Goal: Task Accomplishment & Management: Complete application form

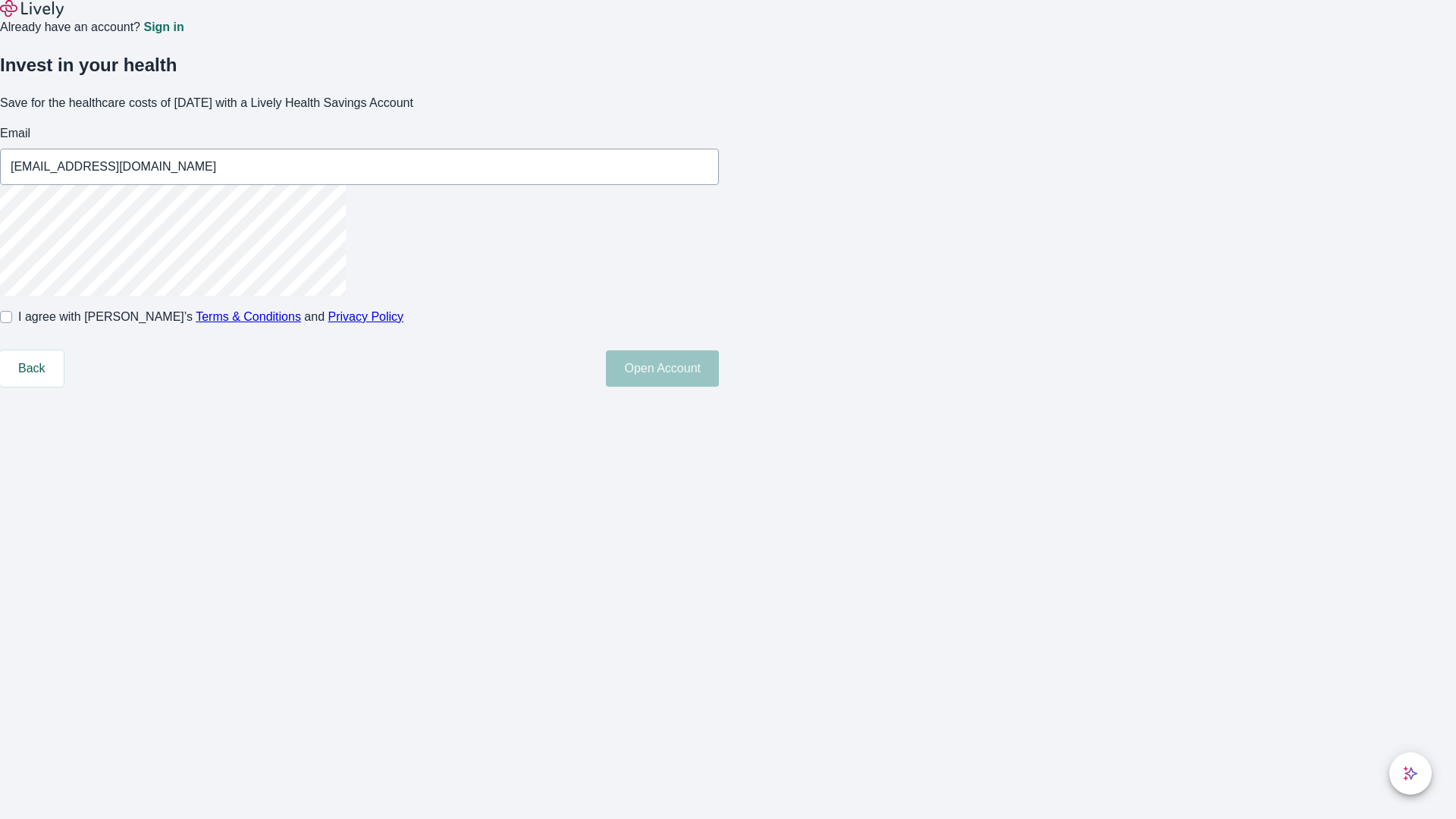
click at [12, 323] on input "I agree with Lively’s Terms & Conditions and Privacy Policy" at bounding box center [6, 317] width 12 height 12
checkbox input "true"
click at [719, 387] on button "Open Account" at bounding box center [662, 369] width 113 height 37
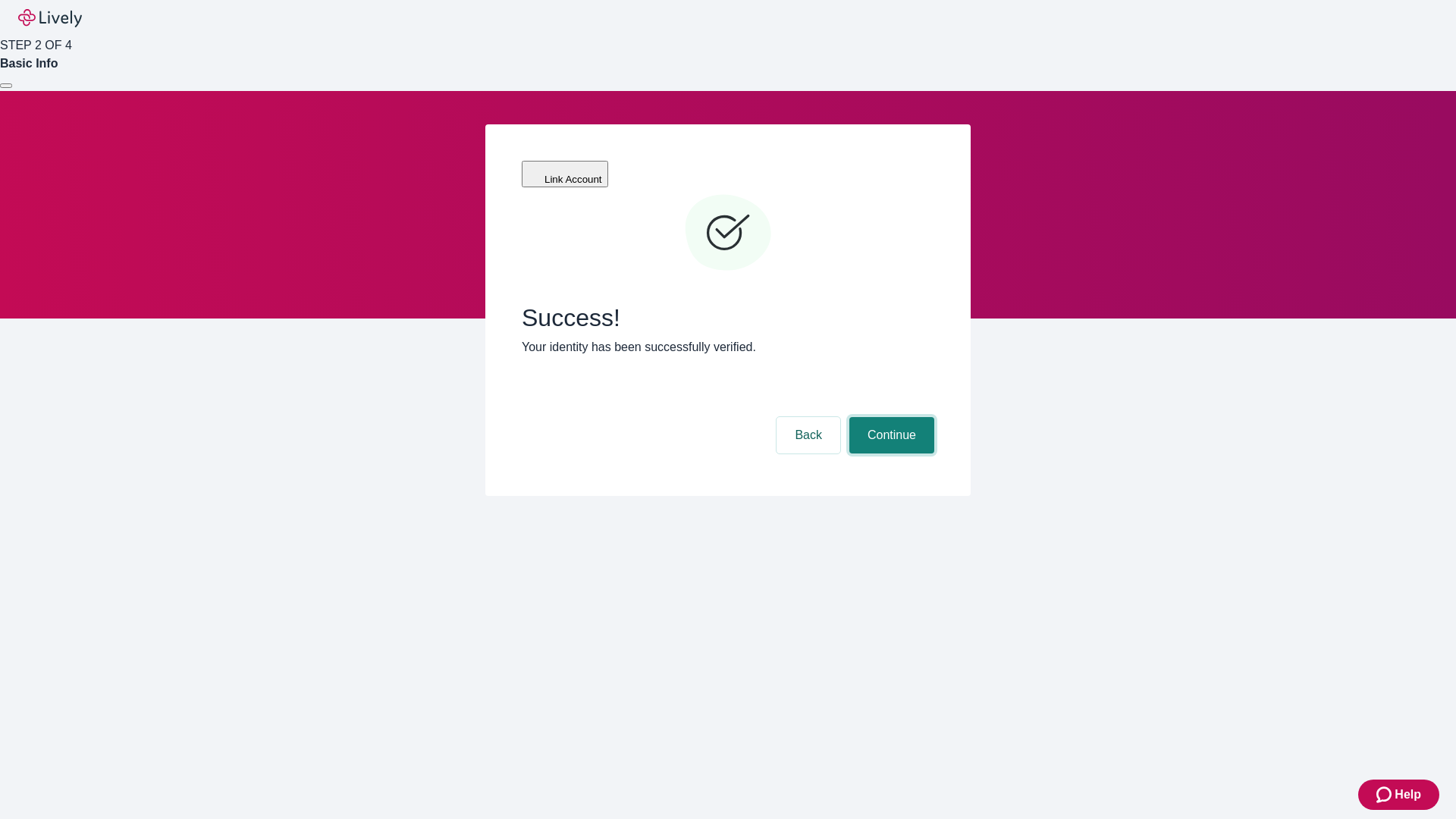
click at [890, 418] on button "Continue" at bounding box center [891, 436] width 85 height 37
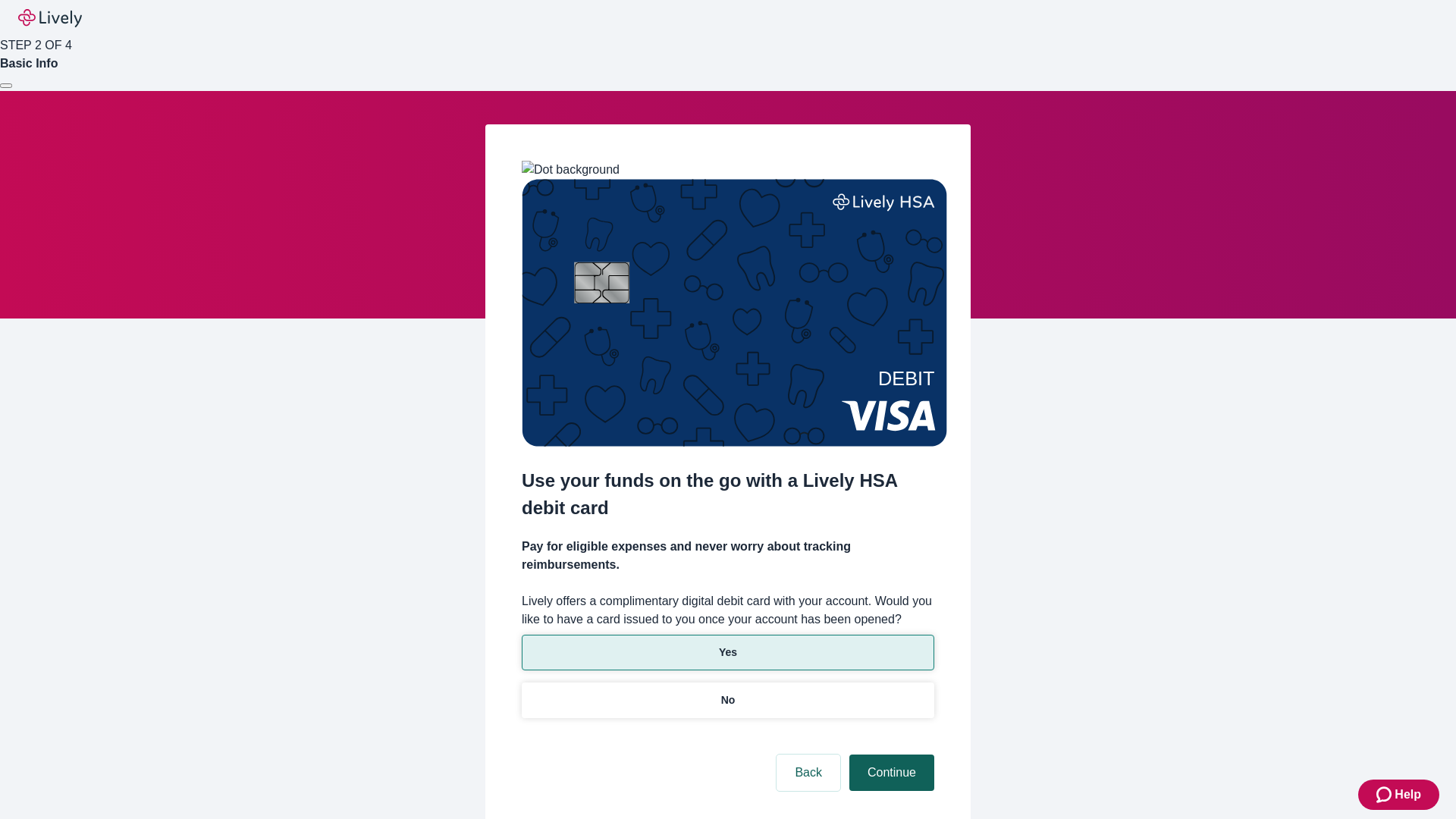
click at [727, 692] on p "No" at bounding box center [728, 700] width 14 height 16
click at [890, 755] on button "Continue" at bounding box center [891, 773] width 85 height 37
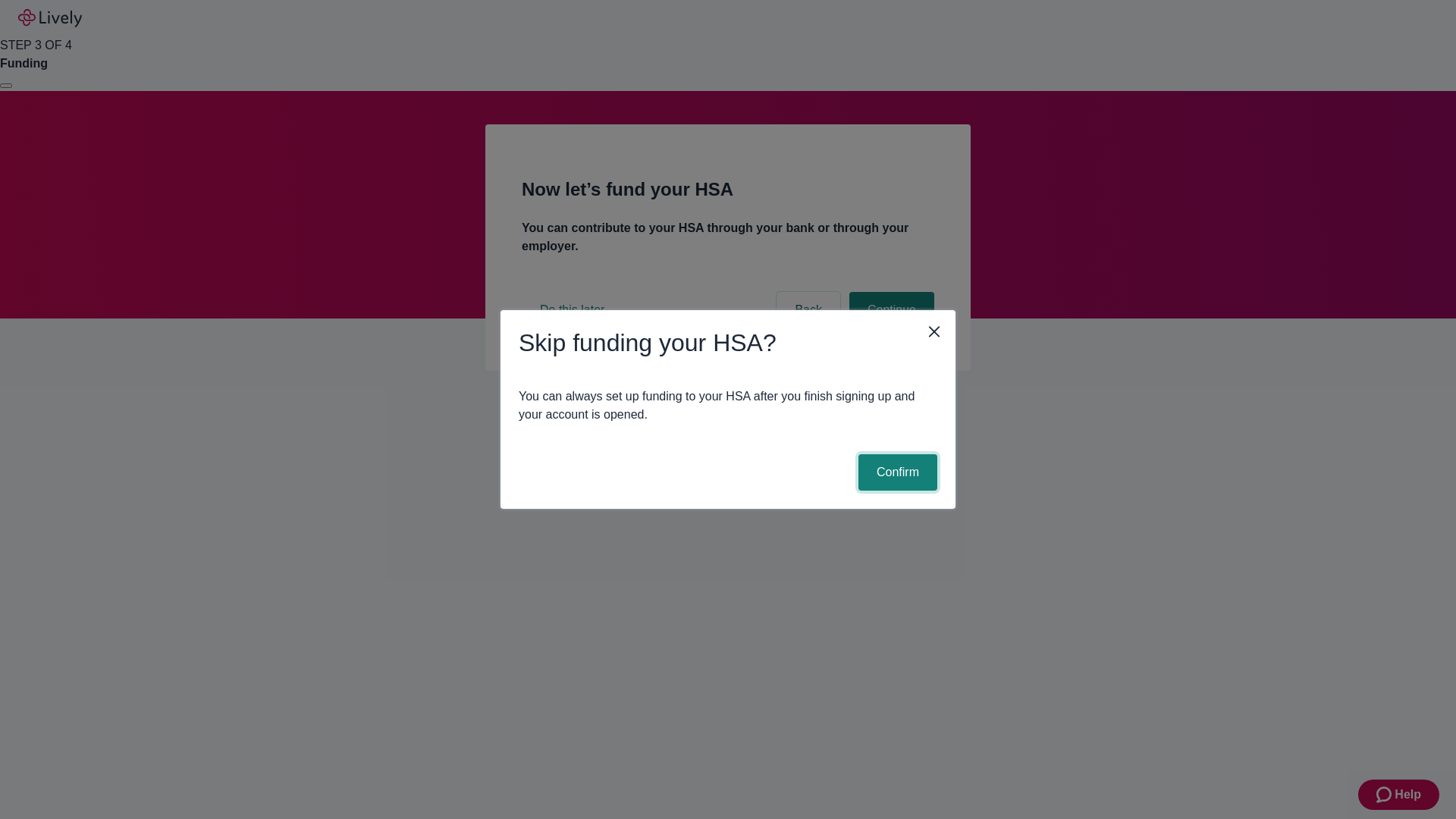
click at [896, 472] on button "Confirm" at bounding box center [897, 472] width 79 height 37
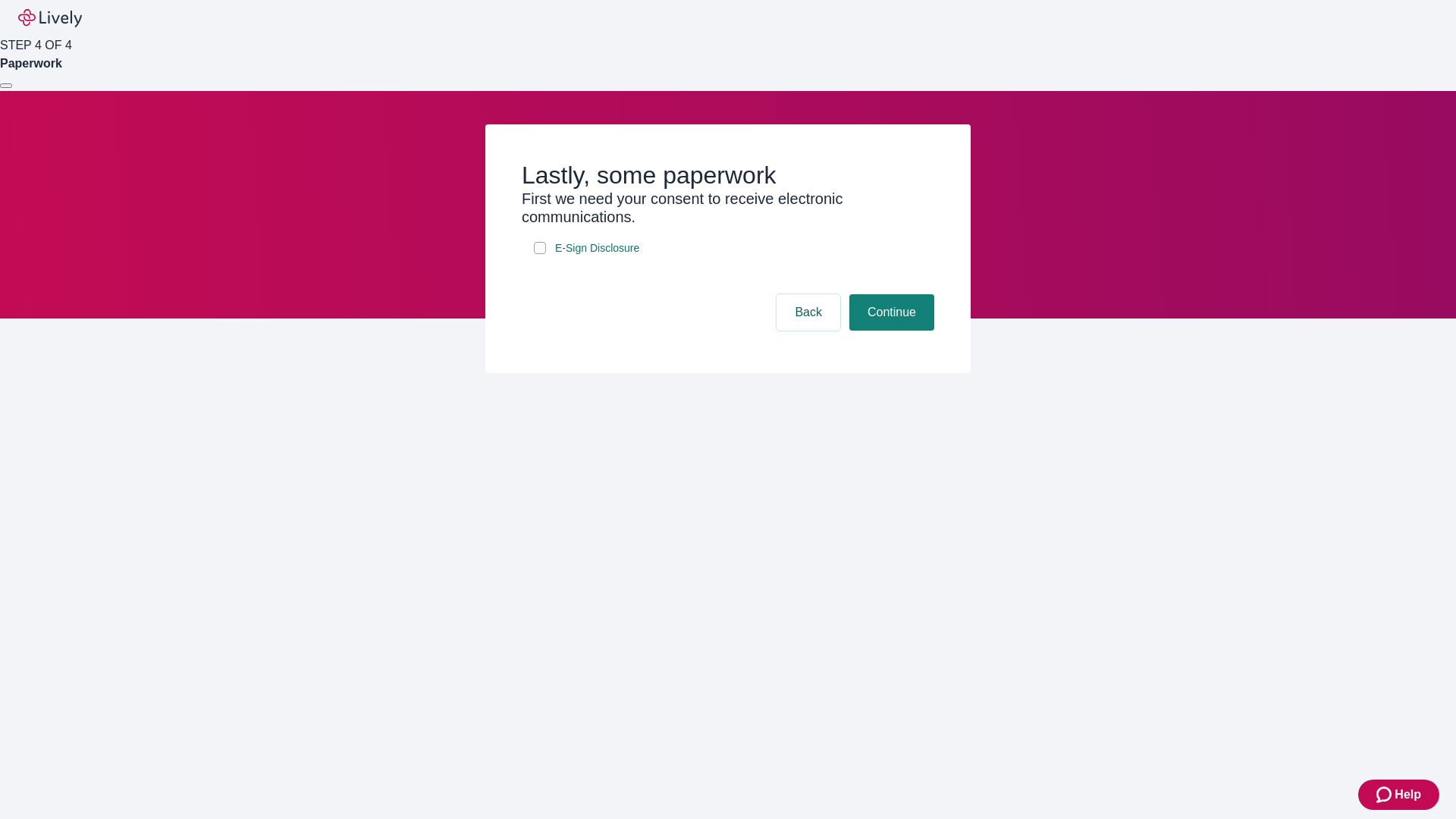
click at [540, 254] on input "E-Sign Disclosure" at bounding box center [540, 248] width 12 height 12
checkbox input "true"
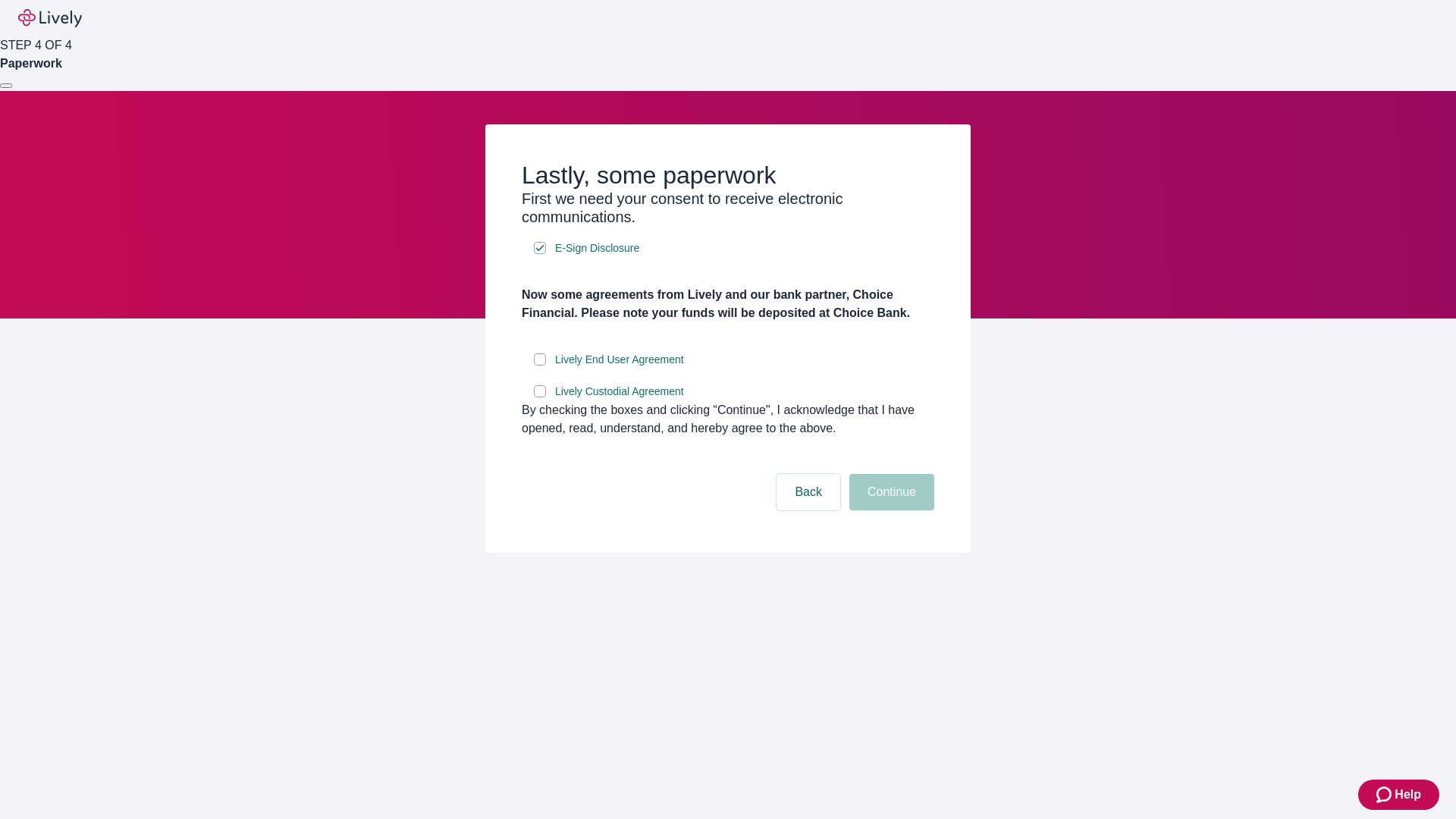
click at [540, 366] on input "Lively End User Agreement" at bounding box center [540, 360] width 12 height 12
checkbox input "true"
click at [540, 398] on input "Lively Custodial Agreement" at bounding box center [540, 392] width 12 height 12
checkbox input "true"
click at [890, 511] on button "Continue" at bounding box center [891, 492] width 85 height 37
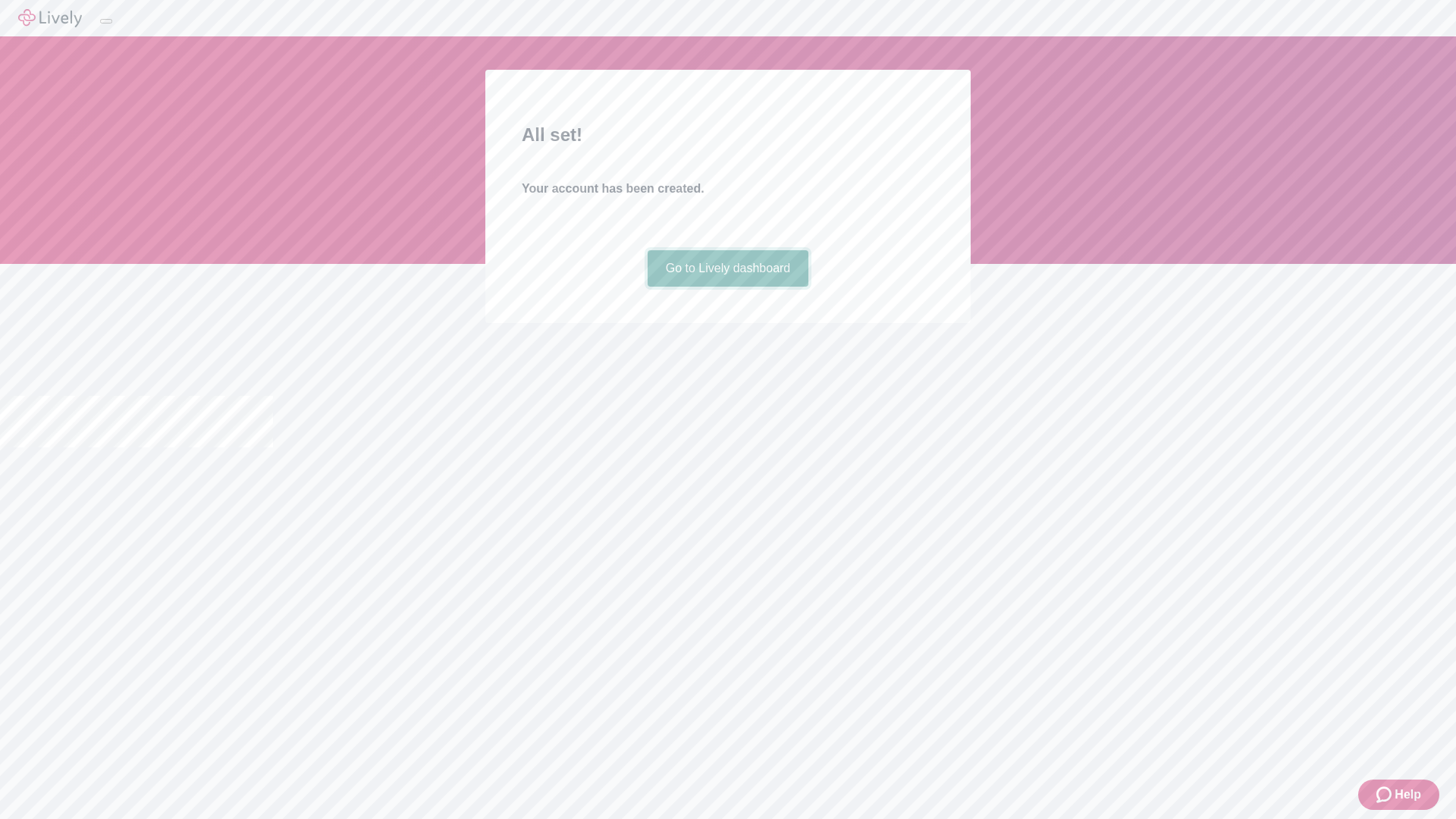
click at [727, 287] on link "Go to Lively dashboard" at bounding box center [729, 269] width 162 height 37
